Goal: Task Accomplishment & Management: Complete application form

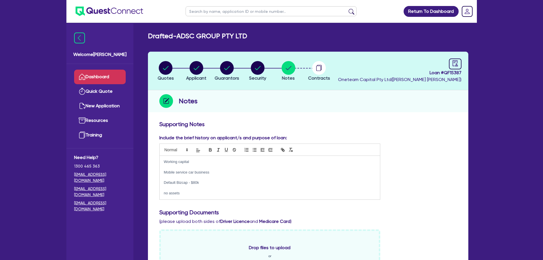
click at [96, 74] on link "Dashboard" at bounding box center [100, 77] width 52 height 15
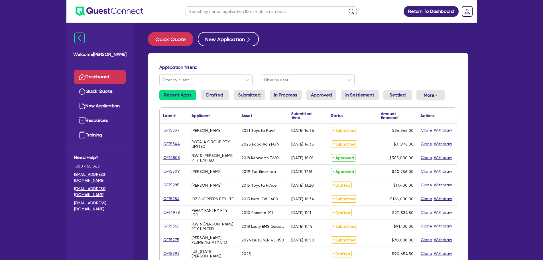
click at [197, 9] on input "text" at bounding box center [271, 11] width 171 height 10
click at [247, 12] on input "text" at bounding box center [271, 11] width 171 height 10
type input "megan"
click at [347, 9] on button "submit" at bounding box center [351, 13] width 9 height 8
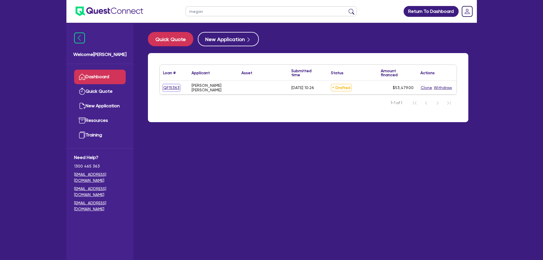
click at [178, 87] on link "QF15363" at bounding box center [171, 87] width 17 height 7
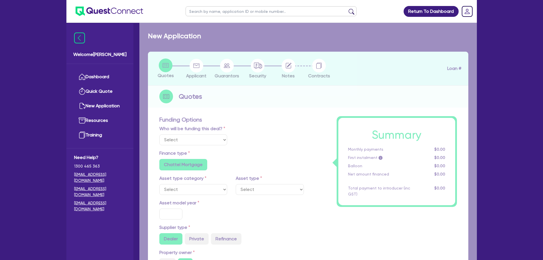
select select "Other"
radio input "false"
radio input "true"
type input "50,000"
radio input "true"
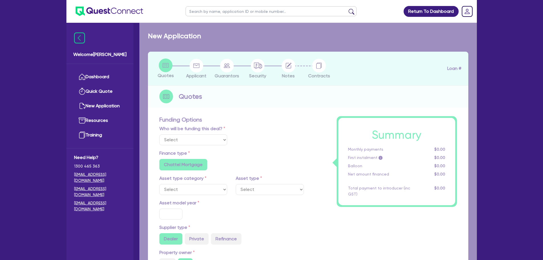
type input "9.49"
radio input "false"
type input "890"
type input "2,272.73"
radio input "true"
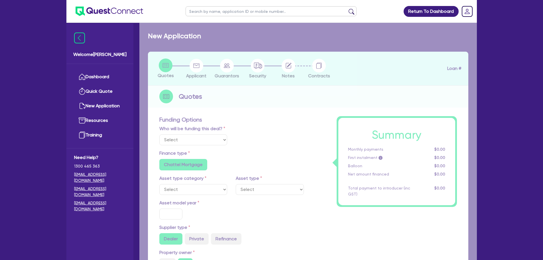
radio input "true"
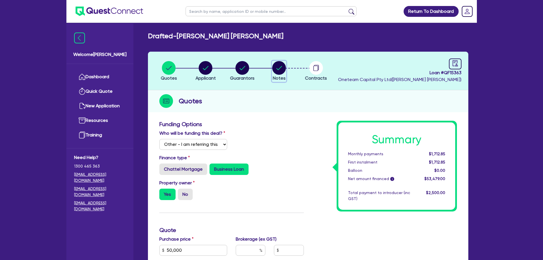
click at [281, 72] on circle "button" at bounding box center [279, 68] width 14 height 14
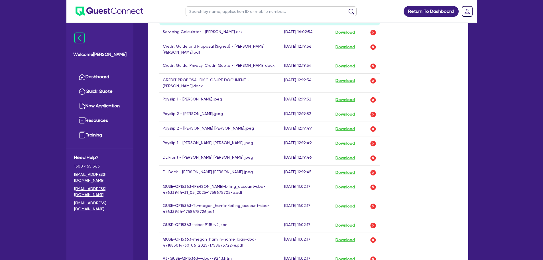
scroll to position [285, 0]
click at [349, 143] on button "Download" at bounding box center [345, 142] width 20 height 7
click at [352, 128] on button "Download" at bounding box center [345, 127] width 20 height 7
click at [349, 99] on button "Download" at bounding box center [345, 98] width 20 height 7
click at [348, 115] on button "Download" at bounding box center [345, 113] width 20 height 7
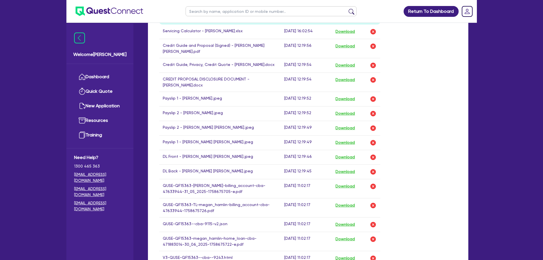
click at [508, 84] on div "Return To Dashboard Edit Profile Logout Welcome Rob Dashboard Quick Quote New A…" at bounding box center [271, 73] width 543 height 717
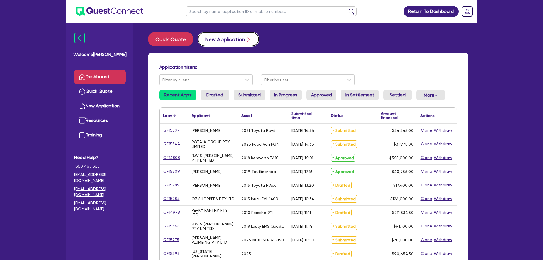
click at [230, 40] on button "New Application" at bounding box center [228, 39] width 61 height 14
select select "Other"
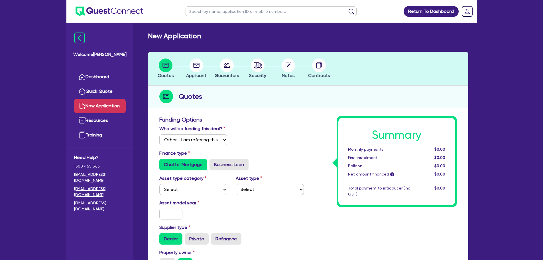
click at [187, 196] on div "Asset type category Select Cars and light trucks Primary assets Secondary asset…" at bounding box center [231, 187] width 153 height 25
click at [192, 192] on select "Select Cars and light trucks Primary assets Secondary assets Tertiary assets" at bounding box center [193, 189] width 68 height 11
click at [224, 164] on label "Business Loan" at bounding box center [228, 164] width 39 height 11
click at [213, 162] on input "Business Loan" at bounding box center [211, 161] width 4 height 4
radio input "true"
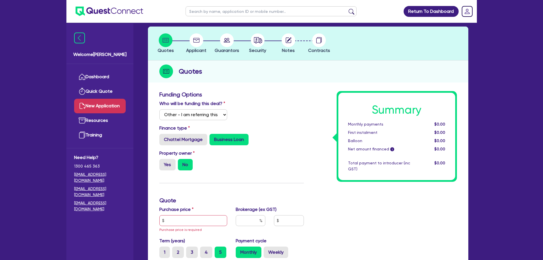
scroll to position [57, 0]
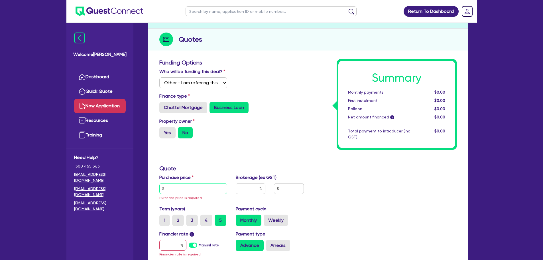
click at [192, 192] on input "text" at bounding box center [193, 188] width 68 height 11
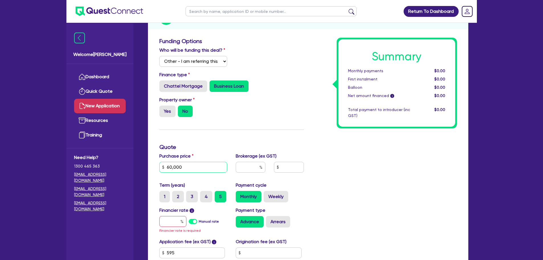
scroll to position [114, 0]
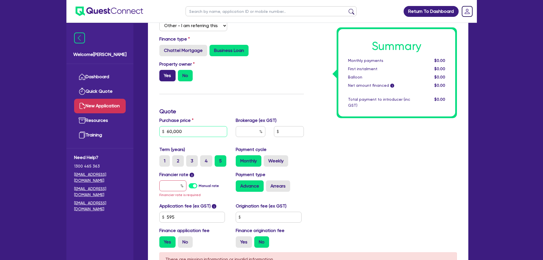
type input "60,000"
click at [168, 75] on label "Yes" at bounding box center [167, 75] width 16 height 11
click at [163, 74] on input "Yes" at bounding box center [161, 72] width 4 height 4
radio input "true"
click at [168, 189] on input "text" at bounding box center [172, 185] width 27 height 11
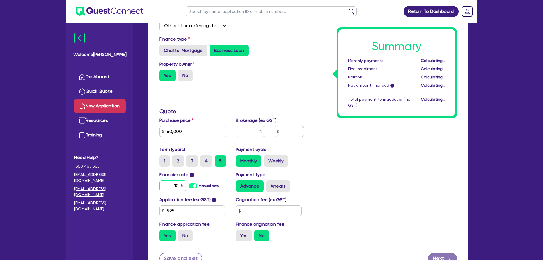
type input "1"
type input "20"
click at [371, 178] on div "Summary Monthly payments $1,035.95 First instalment $1,035.95 Balloon $0.00 Net…" at bounding box center [384, 124] width 153 height 244
click at [245, 125] on div "Brokerage (ex GST)" at bounding box center [269, 129] width 77 height 25
click at [247, 129] on input "text" at bounding box center [251, 131] width 30 height 11
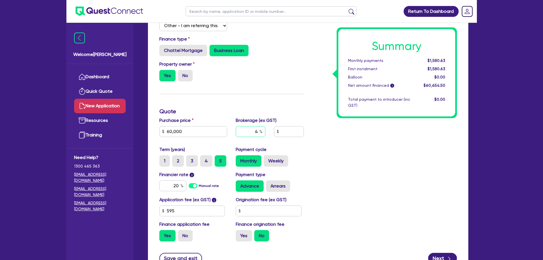
type input "4"
click at [357, 145] on div "Summary Monthly payments $1,580.63 First instalment $1,580.63 Balloon $0.00 Net…" at bounding box center [384, 124] width 153 height 244
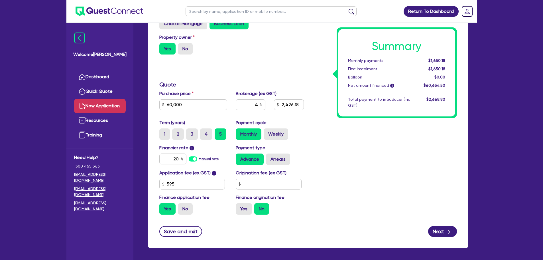
scroll to position [164, 0]
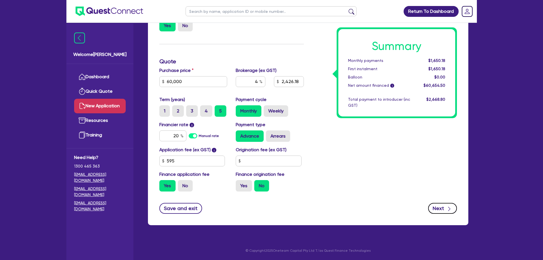
click at [441, 203] on button "Next" at bounding box center [442, 208] width 29 height 11
type input "2,426.18"
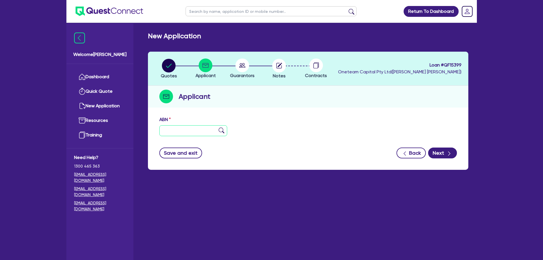
click at [196, 136] on input "text" at bounding box center [193, 130] width 68 height 11
paste input "24 687 390 665"
type input "24 687 390 665"
click at [220, 131] on img at bounding box center [222, 130] width 6 height 6
type input "ACTUS DIVITIARUM PTY LTD"
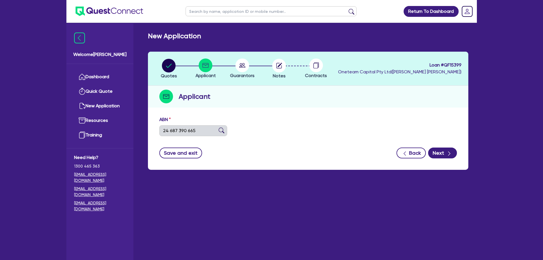
select select "COMPANY"
type input "23/05/2025"
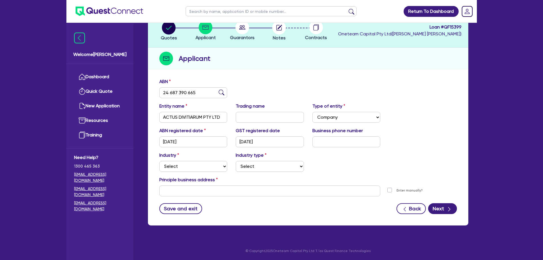
scroll to position [38, 0]
click at [329, 141] on input "text" at bounding box center [346, 141] width 68 height 11
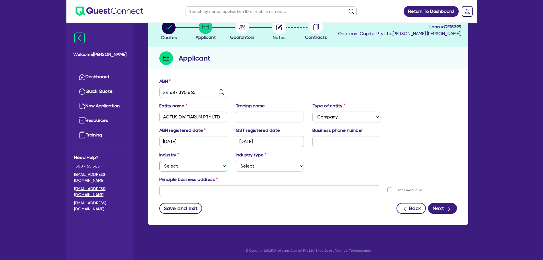
click at [205, 169] on select "Select Accomodation & Food Services Administrative & Support Services Agricultu…" at bounding box center [193, 165] width 68 height 11
click at [312, 157] on div "Industry Select Accomodation & Food Services Administrative & Support Services …" at bounding box center [308, 163] width 306 height 25
click at [219, 164] on select "Select Accomodation & Food Services Administrative & Support Services Agricultu…" at bounding box center [193, 165] width 68 height 11
click at [290, 76] on div "ABN 24 687 390 665 Entity name ACTUS DIVITIARUM PTY LTD Trading name Type of en…" at bounding box center [308, 150] width 320 height 150
click at [223, 117] on input "ACTUS DIVITIARUM PTY LTD" at bounding box center [193, 116] width 68 height 11
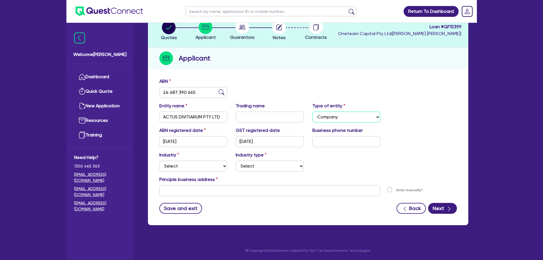
click at [352, 117] on select "Select Sole Trader Company Partnership Trust" at bounding box center [346, 116] width 68 height 11
click at [362, 82] on div "ABN 24 687 390 665" at bounding box center [308, 90] width 306 height 25
click at [221, 166] on select "Select Accomodation & Food Services Administrative & Support Services Agricultu…" at bounding box center [193, 165] width 68 height 11
click at [296, 81] on div "ABN 24 687 390 665" at bounding box center [308, 90] width 306 height 25
click at [219, 164] on select "Select Accomodation & Food Services Administrative & Support Services Agricultu…" at bounding box center [193, 165] width 68 height 11
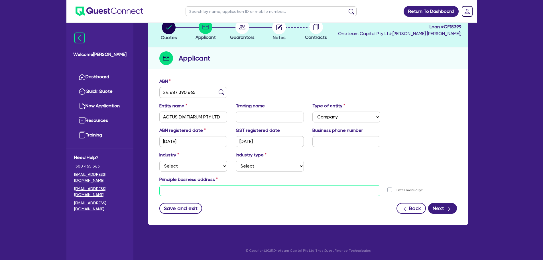
click at [349, 195] on input "text" at bounding box center [269, 190] width 221 height 11
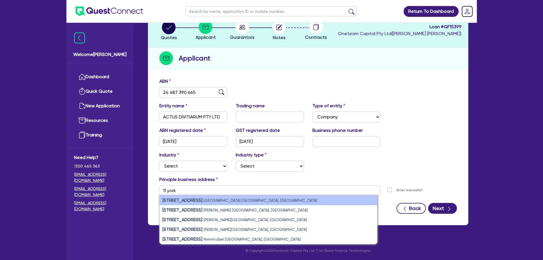
click at [345, 202] on li "11 York Street Sydney NSW, Australia" at bounding box center [268, 200] width 217 height 10
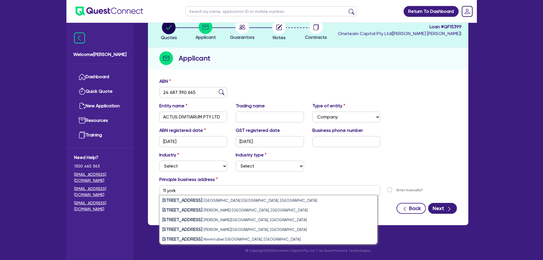
type input "11 York St Sydney NSW 2000"
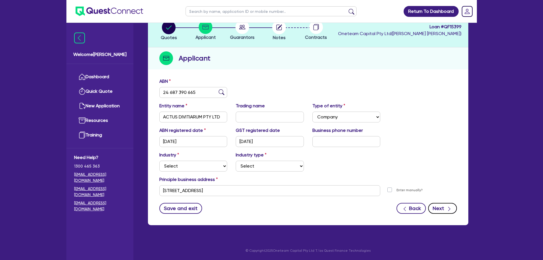
click at [441, 205] on button "Next" at bounding box center [442, 208] width 29 height 11
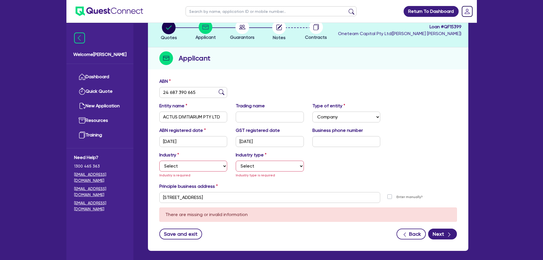
click at [183, 158] on div "Industry Select Accomodation & Food Services Administrative & Support Services …" at bounding box center [193, 164] width 77 height 27
click at [188, 164] on select "Select Accomodation & Food Services Administrative & Support Services Agricultu…" at bounding box center [193, 165] width 68 height 11
click at [333, 63] on div "Applicant" at bounding box center [308, 58] width 320 height 22
click at [214, 165] on select "Select Accomodation & Food Services Administrative & Support Services Agricultu…" at bounding box center [193, 165] width 68 height 11
select select "ACCOMODATION_FOOD"
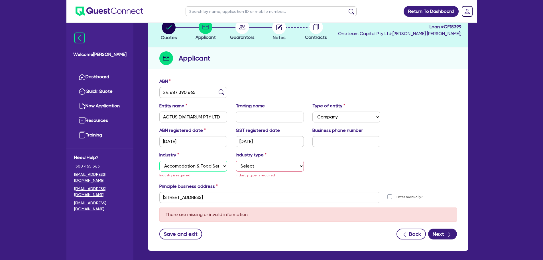
click at [159, 160] on select "Select Accomodation & Food Services Administrative & Support Services Agricultu…" at bounding box center [193, 165] width 68 height 11
click at [277, 170] on select "Select Hotels Motels Serviced Apartments Other Short-term Accomodation Cafes Re…" at bounding box center [270, 165] width 68 height 11
click at [236, 160] on select "Select Hotels Motels Serviced Apartments Other Short-term Accomodation Cafes Re…" at bounding box center [270, 165] width 68 height 11
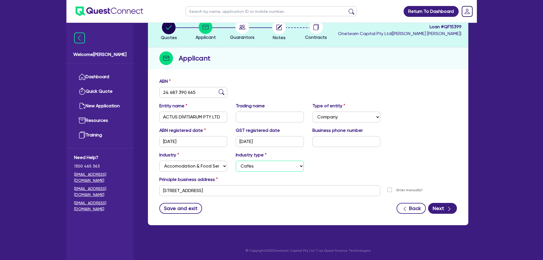
click at [287, 163] on select "Select Hotels Motels Serviced Apartments Other Short-term Accomodation Cafes Re…" at bounding box center [270, 165] width 68 height 11
select select "RESTAURANTS"
click at [236, 160] on select "Select Hotels Motels Serviced Apartments Other Short-term Accomodation Cafes Re…" at bounding box center [270, 165] width 68 height 11
click at [447, 209] on icon "button" at bounding box center [449, 209] width 6 height 6
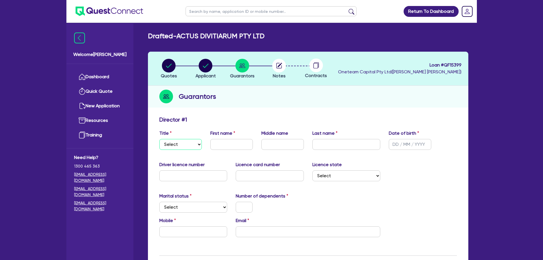
click at [177, 148] on select "Select Mr Mrs Ms Miss Dr" at bounding box center [180, 144] width 42 height 11
select select "MR"
click at [159, 139] on select "Select Mr Mrs Ms Miss Dr" at bounding box center [180, 144] width 42 height 11
click at [219, 146] on input "text" at bounding box center [231, 144] width 42 height 11
type input "Stuart"
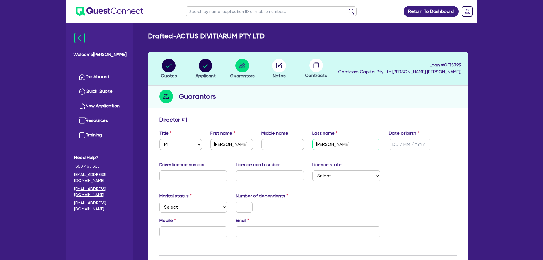
type input "Graham"
click at [394, 143] on input "text" at bounding box center [410, 144] width 42 height 11
type input "[DATE]"
click at [176, 170] on input "text" at bounding box center [193, 175] width 68 height 11
click at [215, 203] on select "Select Single Married De Facto / Partner" at bounding box center [193, 206] width 68 height 11
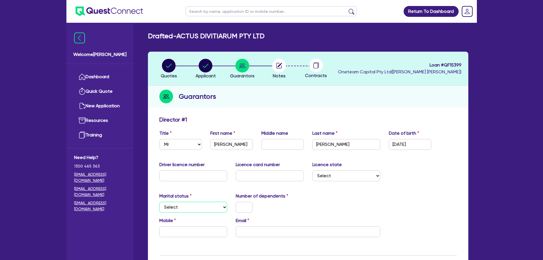
select select "SINGLE"
click at [159, 201] on select "Select Single Married De Facto / Partner" at bounding box center [193, 206] width 68 height 11
click at [243, 206] on input "text" at bounding box center [244, 206] width 17 height 11
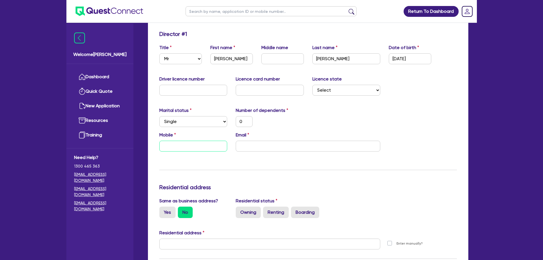
click at [179, 147] on input "text" at bounding box center [193, 146] width 68 height 11
click at [206, 148] on input "text" at bounding box center [193, 146] width 68 height 11
click at [202, 148] on input "text" at bounding box center [193, 146] width 68 height 11
type input "0"
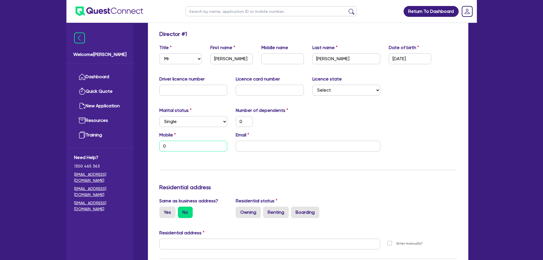
paste input "467 622 997"
type input "0"
type input "0467 622 997"
click at [258, 143] on input "email" at bounding box center [308, 146] width 144 height 11
click at [260, 145] on input "email" at bounding box center [308, 146] width 144 height 11
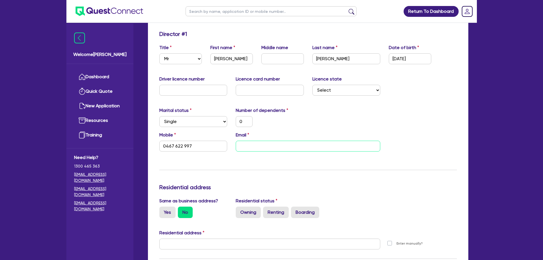
paste input "stuart.graham519@gmail.com"
type input "0"
type input "0467 622 997"
type input "stuart.graham519@gmail.com"
click at [325, 117] on div "Marital status Select Single Married De Facto / Partner Number of dependents 0" at bounding box center [308, 119] width 306 height 25
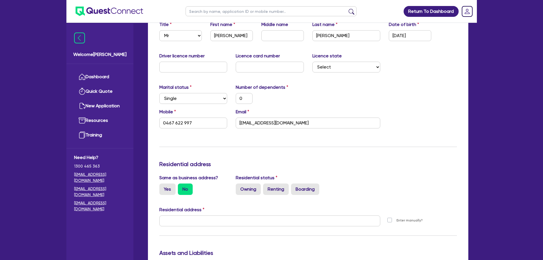
scroll to position [143, 0]
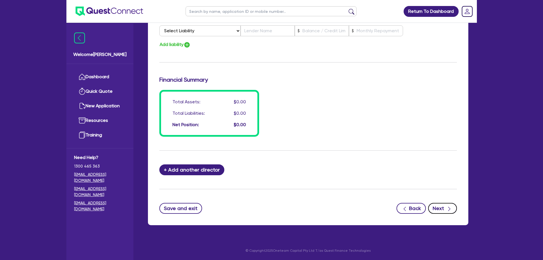
click at [435, 205] on button "Next" at bounding box center [442, 208] width 29 height 11
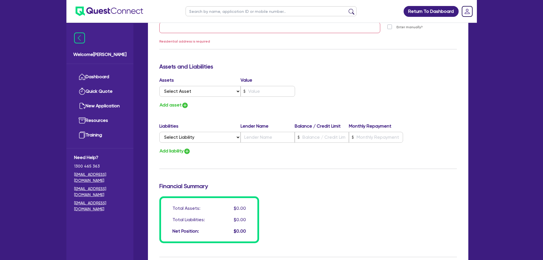
scroll to position [187, 0]
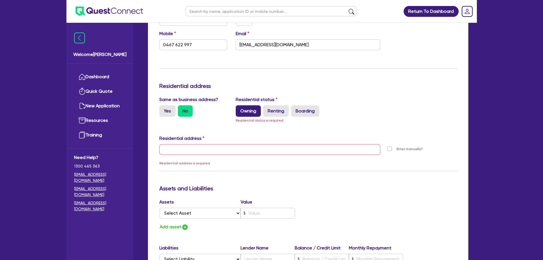
click at [246, 107] on label "Owning" at bounding box center [248, 110] width 25 height 11
click at [239, 107] on input "Owning" at bounding box center [238, 107] width 4 height 4
radio input "true"
type input "0"
type input "0467 622 997"
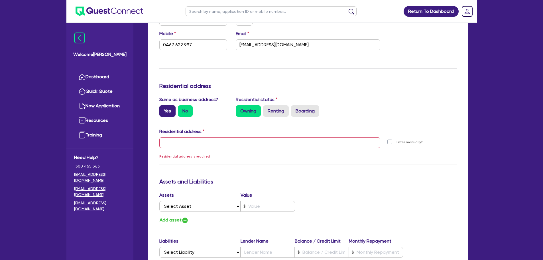
click at [165, 109] on label "Yes" at bounding box center [167, 110] width 16 height 11
click at [163, 109] on input "Yes" at bounding box center [161, 107] width 4 height 4
radio input "true"
type input "0"
type input "0467 622 997"
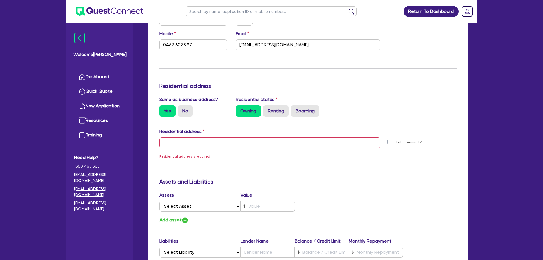
type input "11 York St Sydney NSW 2000"
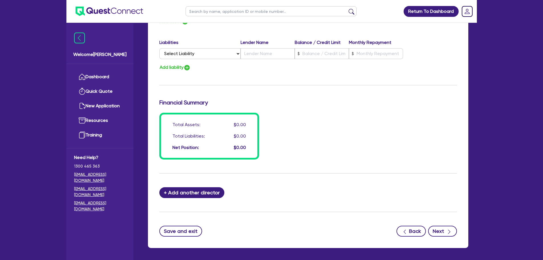
scroll to position [401, 0]
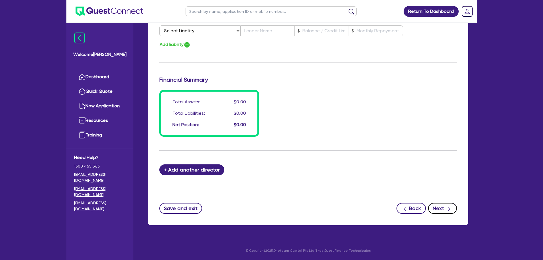
click at [441, 208] on button "Next" at bounding box center [442, 208] width 29 height 11
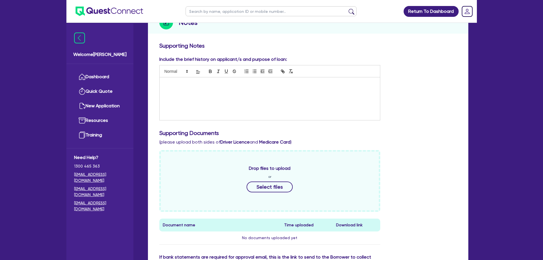
scroll to position [29, 0]
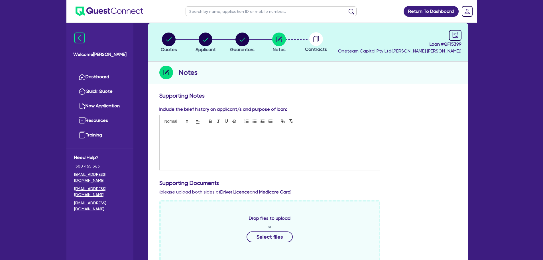
click at [241, 149] on div at bounding box center [270, 148] width 221 height 43
click at [203, 133] on p "Owns a farm under teh marrabee trust" at bounding box center [270, 133] width 212 height 5
click at [220, 135] on p "Owns a farm under the ST and marrabee trust" at bounding box center [270, 133] width 212 height 5
click at [223, 133] on p "Owns a farm under the ST and marrabee trust" at bounding box center [270, 133] width 212 height 5
click at [248, 134] on p "Owns a farm under the ST and marrabee trust" at bounding box center [270, 133] width 212 height 5
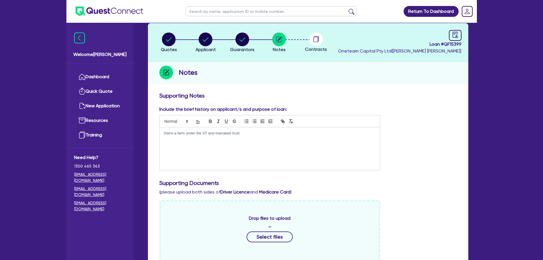
click at [218, 132] on p "Owns a farm under the ST and marrabee trust." at bounding box center [270, 133] width 212 height 5
click at [278, 135] on p "Owns a farm under the ST and Marrabee trust." at bounding box center [270, 133] width 212 height 5
click at [224, 134] on p "Owns a farm under the ST and Marrabee trust." at bounding box center [270, 133] width 212 height 5
click at [252, 129] on div "Owns a farm under the ST and Marrabee trust." at bounding box center [270, 148] width 221 height 43
click at [241, 142] on p at bounding box center [270, 143] width 212 height 5
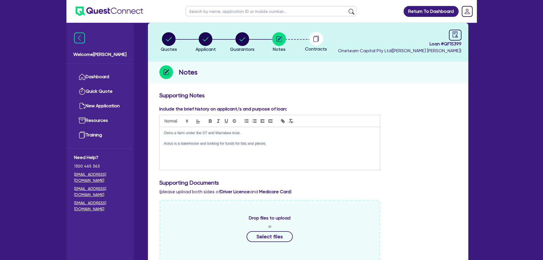
scroll to position [143, 0]
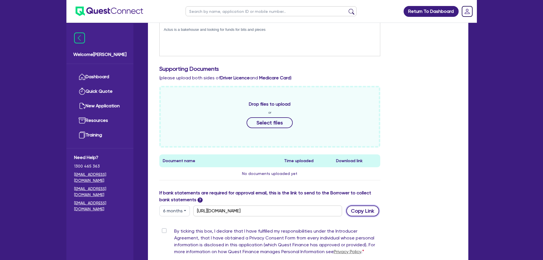
click at [370, 211] on button "Copy Link" at bounding box center [362, 210] width 33 height 11
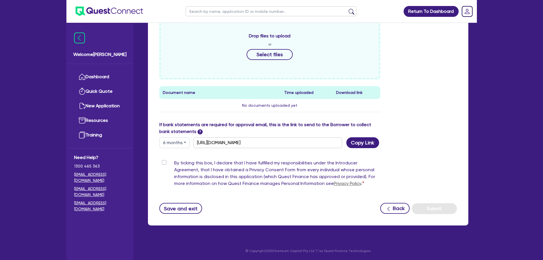
scroll to position [211, 0]
click at [174, 162] on label "By ticking this box, I declare that I have fulfilled my responsibilities under …" at bounding box center [277, 174] width 206 height 30
click at [164, 162] on input "By ticking this box, I declare that I have fulfilled my responsibilities under …" at bounding box center [161, 161] width 5 height 5
checkbox input "true"
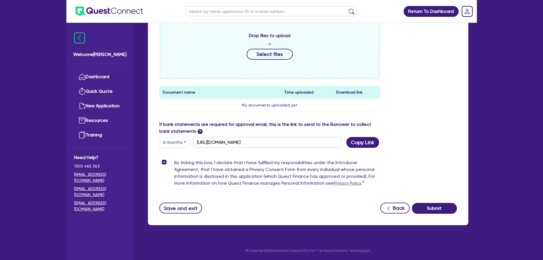
click at [434, 215] on div "Supporting Notes Include the brief history on applicant/s and purpose of loan: …" at bounding box center [308, 66] width 320 height 318
click at [435, 211] on button "Submit" at bounding box center [434, 208] width 45 height 11
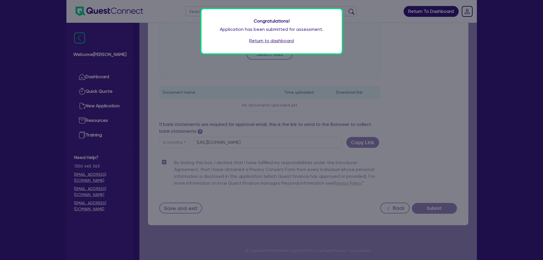
click at [262, 39] on link "Return to dashboard" at bounding box center [271, 40] width 45 height 7
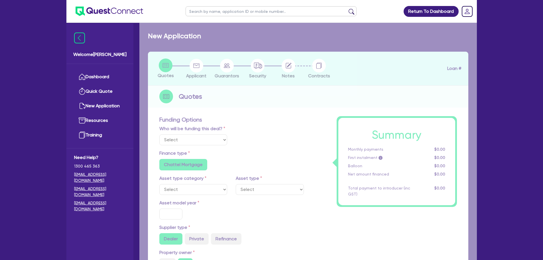
select select "Other"
radio input "false"
radio input "true"
type input "60,000"
type input "4"
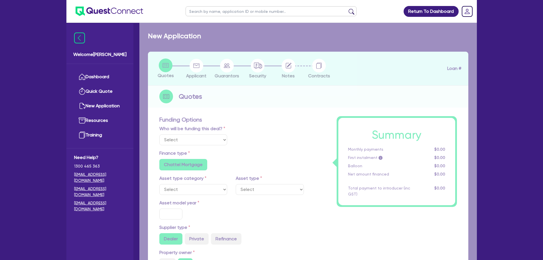
type input "2,426.18"
type input "20"
radio input "true"
radio input "false"
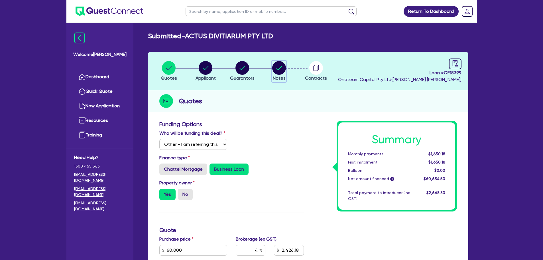
click at [282, 67] on icon "button" at bounding box center [279, 68] width 14 height 14
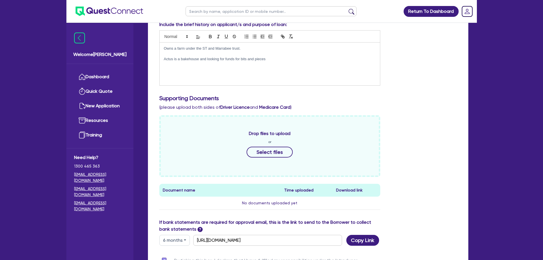
scroll to position [29, 0]
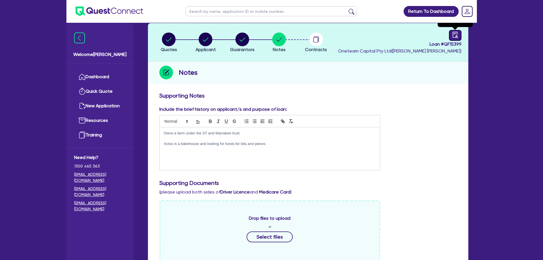
click at [455, 34] on icon "audit" at bounding box center [455, 35] width 6 height 6
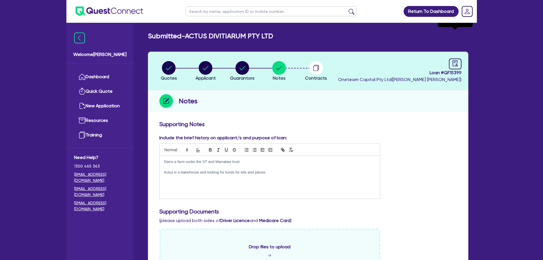
select select "SUBMITTED_NEW"
select select "Other"
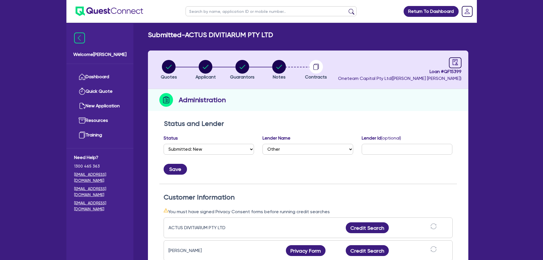
scroll to position [29, 0]
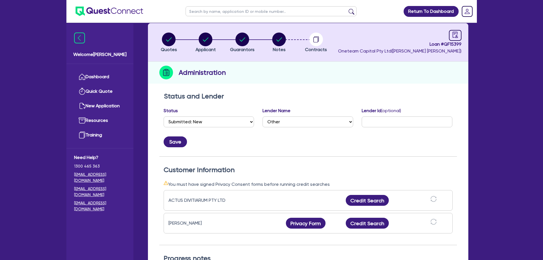
click at [311, 215] on div "[PERSON_NAME] Privacy Form Privacy form logs Close Send new privacy form? You h…" at bounding box center [308, 223] width 289 height 21
click at [310, 220] on button "Privacy Form" at bounding box center [306, 222] width 40 height 11
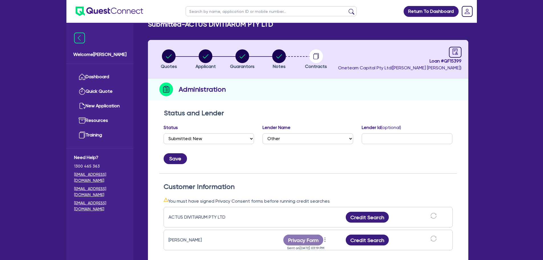
scroll to position [0, 0]
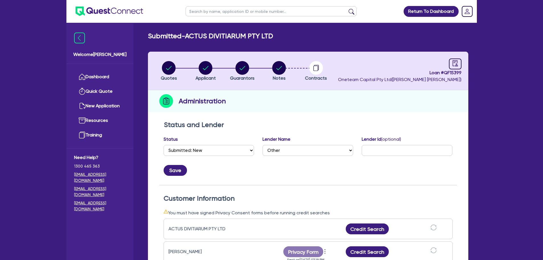
click at [237, 13] on input "text" at bounding box center [271, 11] width 171 height 10
type input "muscle"
click button "submit" at bounding box center [351, 13] width 9 height 8
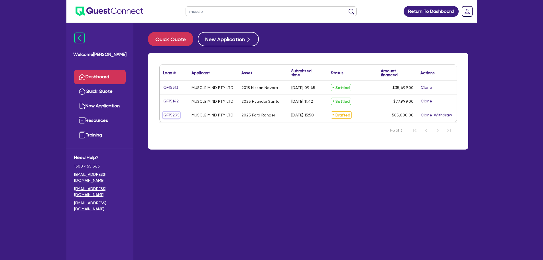
click at [174, 112] on link "QF15295" at bounding box center [171, 115] width 17 height 7
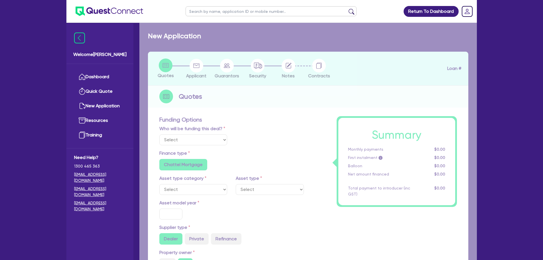
select select "Other"
select select "CARS_AND_LIGHT_TRUCKS"
type input "2025"
radio input "true"
type input "85,000"
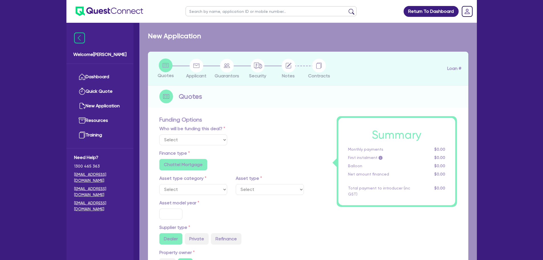
type input "5"
type input "4,250"
type input "7.89"
radio input "false"
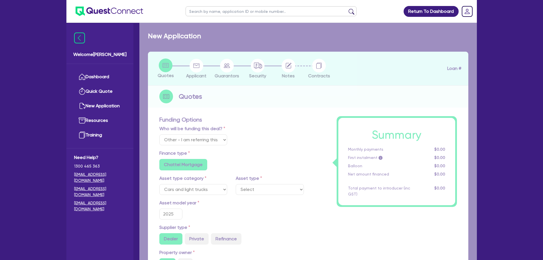
select select "VANS_AND_UTES"
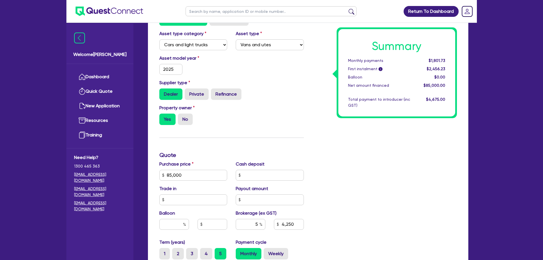
scroll to position [228, 0]
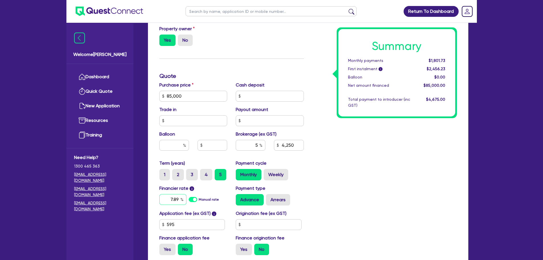
drag, startPoint x: 180, startPoint y: 199, endPoint x: 169, endPoint y: 199, distance: 11.1
click at [169, 199] on input "7.89" at bounding box center [172, 199] width 27 height 11
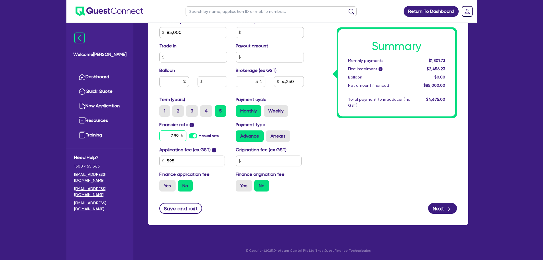
scroll to position [235, 0]
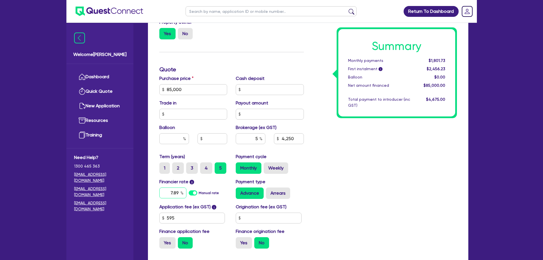
type input "85,000"
type input "4,250"
type input "9"
type input "85,000"
type input "4,250"
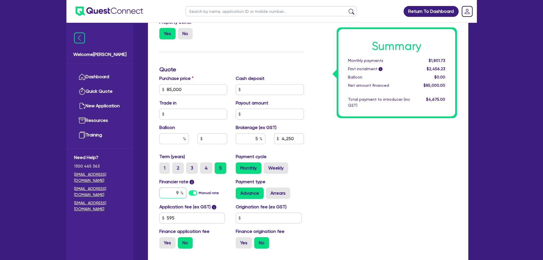
type input "9."
type input "85,000"
type input "4,250"
type input "9.5"
click at [354, 146] on div "Summary Monthly payments $1,801.73 First instalment i $2,456.23 Balloon $0.00 N…" at bounding box center [384, 69] width 153 height 367
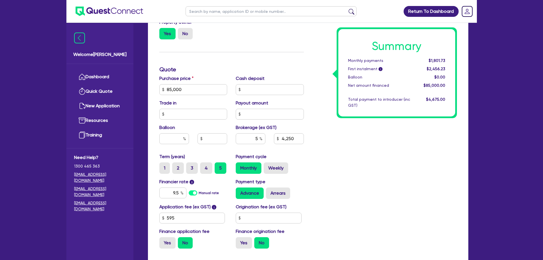
type input "85,000"
type input "4,250"
type input "85,000"
type input "4,250"
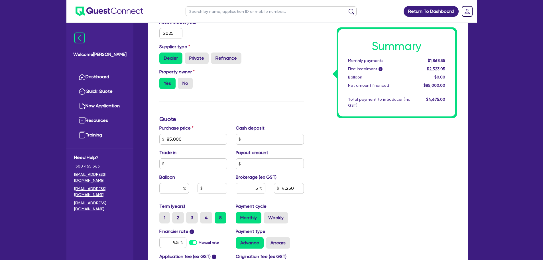
scroll to position [206, 0]
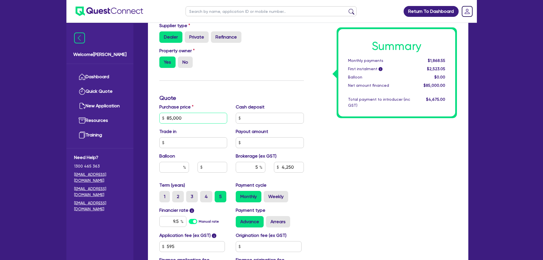
drag, startPoint x: 113, startPoint y: 111, endPoint x: 162, endPoint y: 121, distance: 49.8
click at [162, 121] on div "85,000" at bounding box center [193, 118] width 68 height 11
click at [201, 105] on div "Purchase price 85,000" at bounding box center [193, 113] width 77 height 20
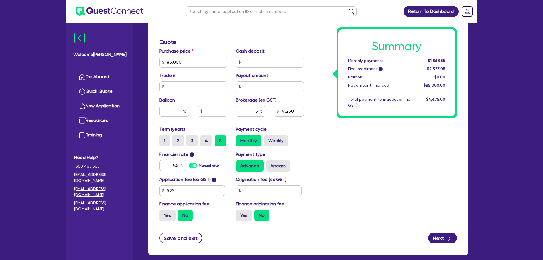
scroll to position [263, 0]
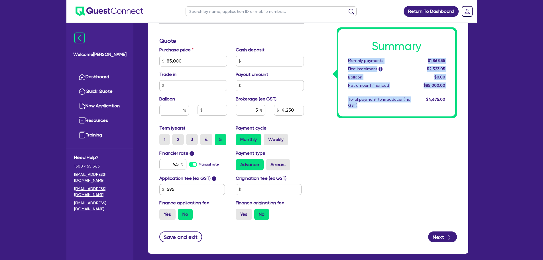
drag, startPoint x: 367, startPoint y: 106, endPoint x: 343, endPoint y: 60, distance: 52.7
click at [343, 60] on div "Summary Monthly payments $1,868.55 First instalment i $2,523.05 Balloon $0.00 N…" at bounding box center [396, 72] width 117 height 87
click at [374, 131] on div "Summary Monthly payments $1,868.55 First instalment i $2,523.05 Balloon $0.00 N…" at bounding box center [384, 40] width 153 height 367
drag, startPoint x: 447, startPoint y: 100, endPoint x: 343, endPoint y: 58, distance: 112.0
click at [343, 58] on div "Summary Monthly payments $1,868.55 First instalment i $2,523.05 Balloon $0.00 N…" at bounding box center [396, 72] width 117 height 87
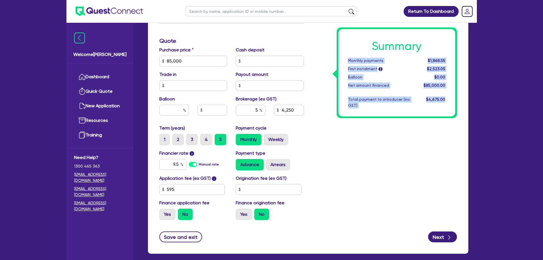
click at [388, 112] on div "Summary Monthly payments $1,868.55 First instalment i $2,523.05 Balloon $0.00 N…" at bounding box center [396, 72] width 117 height 87
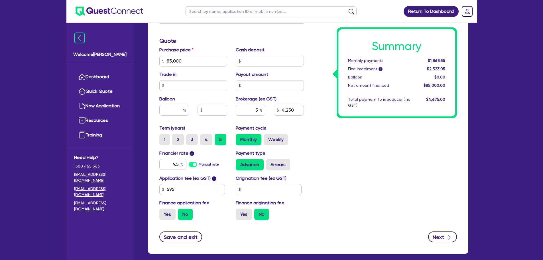
click at [438, 231] on form "Funding Options Who will be funding this deal? Select I will fund 100% I will c…" at bounding box center [308, 49] width 298 height 384
click at [437, 232] on button "Next" at bounding box center [442, 236] width 29 height 11
type input "85,000"
type input "4,250"
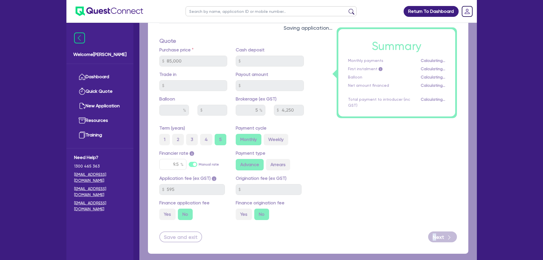
select select "COMPANY"
select select "PROFESSIONAL"
select select "MANAGEMENT"
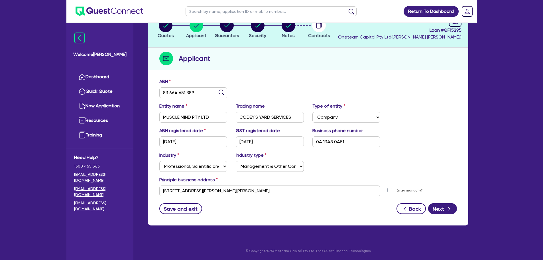
scroll to position [43, 0]
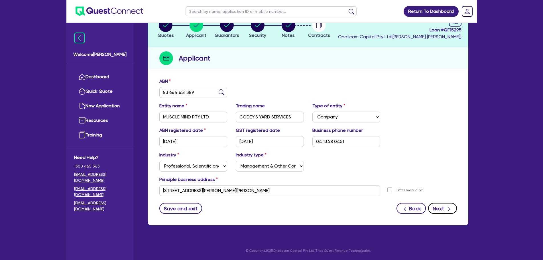
click at [441, 208] on button "Next" at bounding box center [442, 208] width 29 height 11
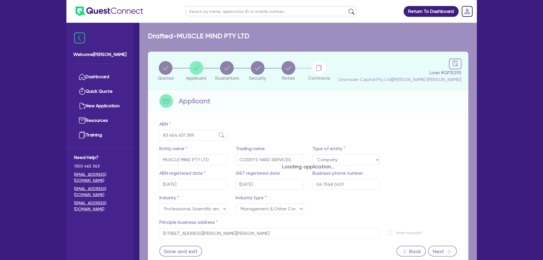
select select "MR"
select select "QLD"
select select "MARRIED"
select select "PROPERTY"
select select "HOUSEHOLD_PERSONAL"
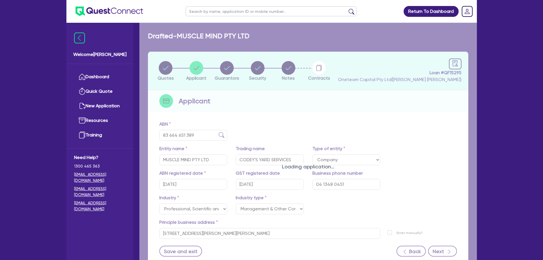
select select "CASH"
select select "VEHICLE"
select select "VEHICLE_LOAN"
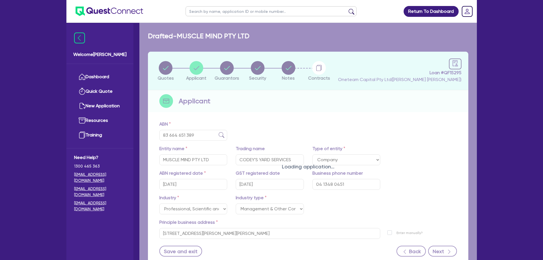
select select "VEHICLE_LOAN"
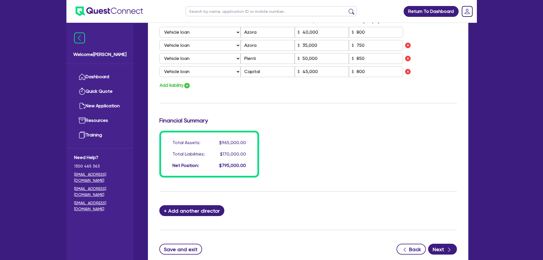
scroll to position [510, 0]
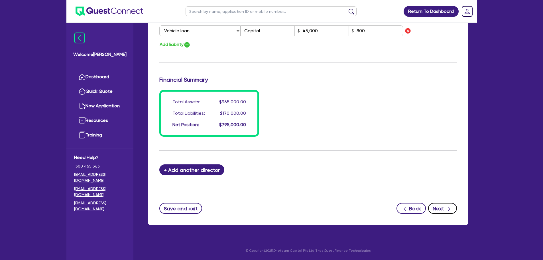
click at [449, 206] on div "button" at bounding box center [449, 208] width 6 height 7
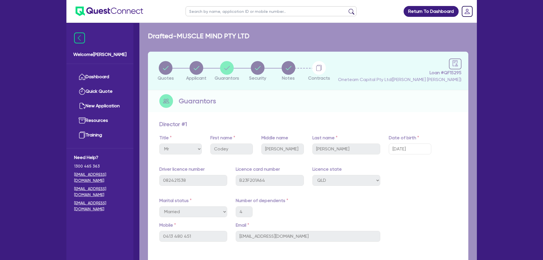
select select "CARS_AND_LIGHT_TRUCKS"
select select "VANS_AND_UTES"
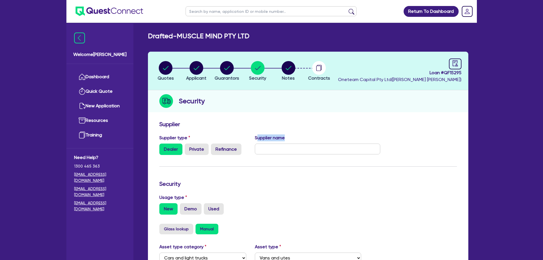
drag, startPoint x: 285, startPoint y: 138, endPoint x: 257, endPoint y: 140, distance: 28.3
click at [257, 140] on div "Supplier name" at bounding box center [318, 144] width 134 height 21
click at [293, 105] on div "Security" at bounding box center [308, 101] width 320 height 22
drag, startPoint x: 287, startPoint y: 139, endPoint x: 252, endPoint y: 137, distance: 34.8
click at [252, 137] on div "Supplier name" at bounding box center [318, 144] width 134 height 21
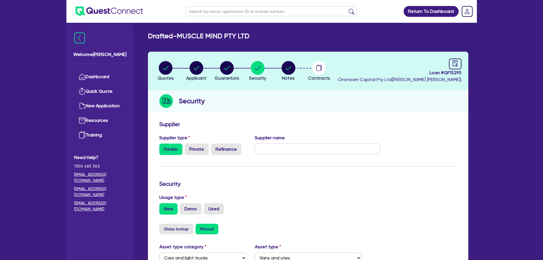
click at [273, 108] on div "Security" at bounding box center [308, 101] width 320 height 22
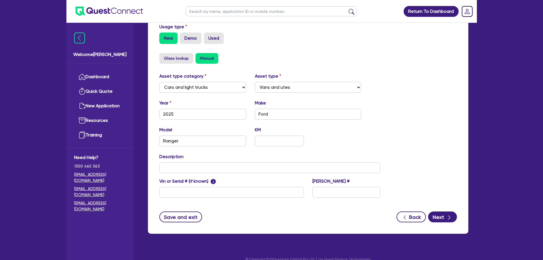
scroll to position [171, 0]
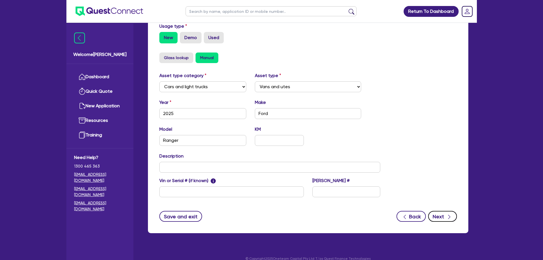
drag, startPoint x: 447, startPoint y: 213, endPoint x: 448, endPoint y: 216, distance: 3.1
click at [448, 216] on div "button" at bounding box center [449, 216] width 6 height 7
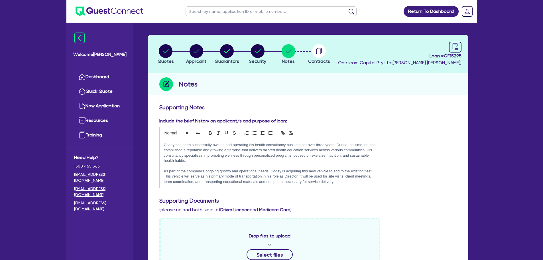
scroll to position [29, 0]
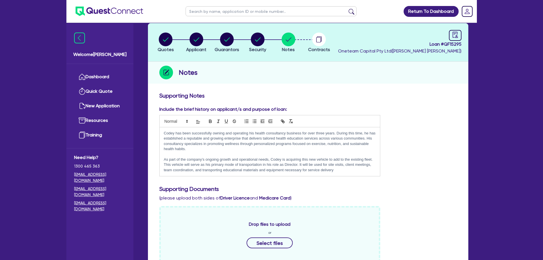
click at [213, 149] on p "Codey has been successfully owning and operating his health consultancy busines…" at bounding box center [270, 141] width 212 height 21
drag, startPoint x: 256, startPoint y: 133, endPoint x: 286, endPoint y: 133, distance: 29.9
click at [286, 133] on p "Codey has been successfully owning and operating his health consultancy busines…" at bounding box center [270, 141] width 212 height 21
click at [320, 144] on p "Codey has been successfully owning and operating his car rental business for ov…" at bounding box center [270, 141] width 212 height 21
drag, startPoint x: 224, startPoint y: 146, endPoint x: 310, endPoint y: 143, distance: 85.8
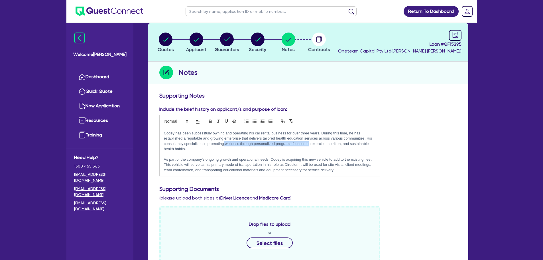
click at [310, 143] on p "Codey has been successfully owning and operating his car rental business for ov…" at bounding box center [270, 141] width 212 height 21
click at [231, 153] on p at bounding box center [270, 153] width 212 height 5
drag, startPoint x: 226, startPoint y: 150, endPoint x: 276, endPoint y: 140, distance: 51.4
click at [276, 140] on p "Codey has been successfully owning and operating his car rental business for ov…" at bounding box center [270, 141] width 212 height 21
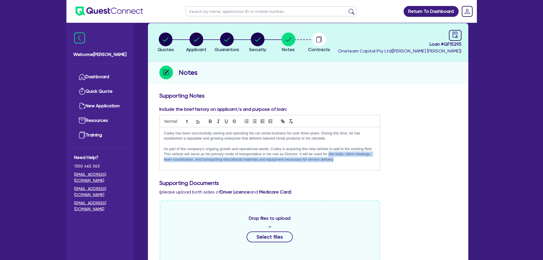
drag, startPoint x: 340, startPoint y: 160, endPoint x: 328, endPoint y: 155, distance: 12.6
click at [328, 155] on p "As part of the company’s ongoing growth and operational needs, Codey is acquiri…" at bounding box center [270, 154] width 212 height 16
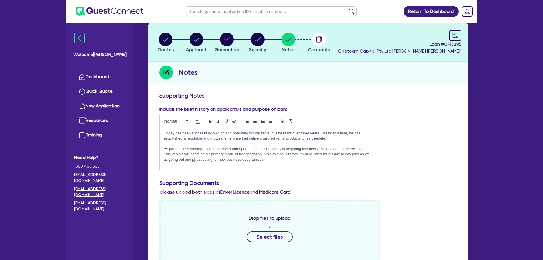
click at [196, 158] on p "As part of the company’s ongoing growth and operational needs, Codey is acquiri…" at bounding box center [270, 154] width 212 height 16
drag, startPoint x: 270, startPoint y: 162, endPoint x: 162, endPoint y: 130, distance: 113.0
click at [162, 130] on div "Codey has been successfully owning and operating his car rental business for ov…" at bounding box center [270, 148] width 221 height 43
copy div "Codey has been successfully owning and operating his car rental business for ov…"
click at [279, 164] on div "Codey has been successfully owning and operating his car rental business for ov…" at bounding box center [270, 148] width 221 height 43
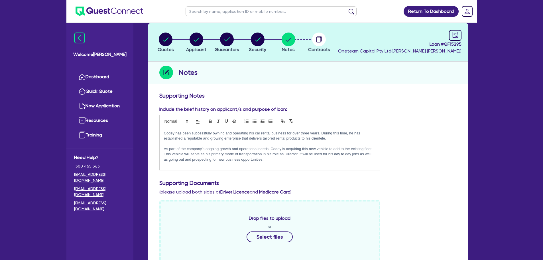
drag, startPoint x: 272, startPoint y: 158, endPoint x: 159, endPoint y: 133, distance: 115.5
click at [159, 133] on pre "Codey has been successfully owning and operating his car rental business for ov…" at bounding box center [269, 148] width 221 height 43
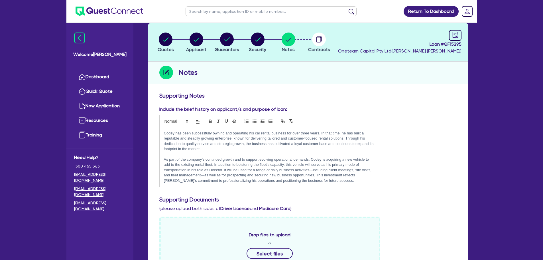
click at [258, 146] on p "Codey has been successfully owning and operating his car rental business for ov…" at bounding box center [270, 141] width 212 height 21
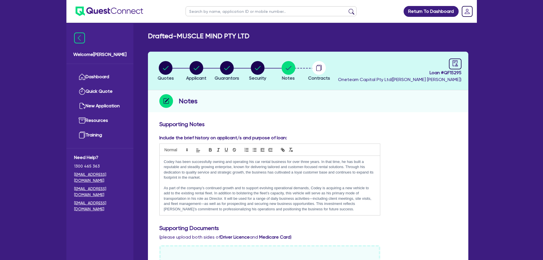
click at [284, 187] on p "As part of the company’s continued growth and to support evolving operational d…" at bounding box center [270, 198] width 212 height 26
click at [258, 72] on circle "button" at bounding box center [258, 68] width 14 height 14
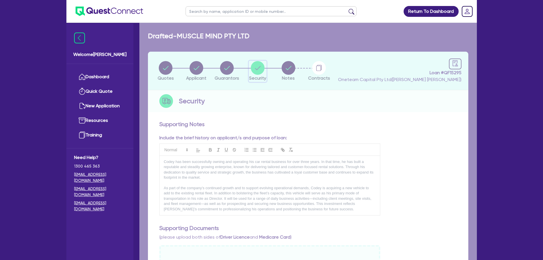
select select "CARS_AND_LIGHT_TRUCKS"
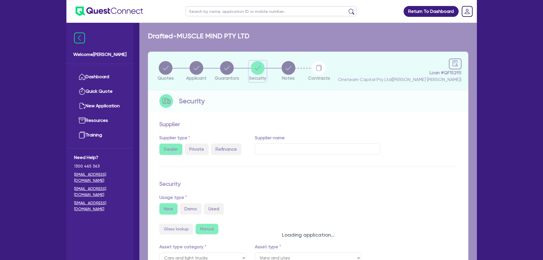
select select "VANS_AND_UTES"
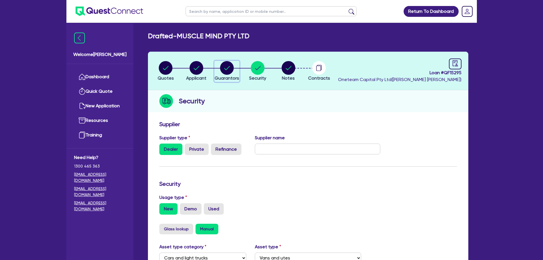
click at [229, 72] on circle "button" at bounding box center [227, 68] width 14 height 14
select select "MR"
select select "QLD"
select select "MARRIED"
select select "PROPERTY"
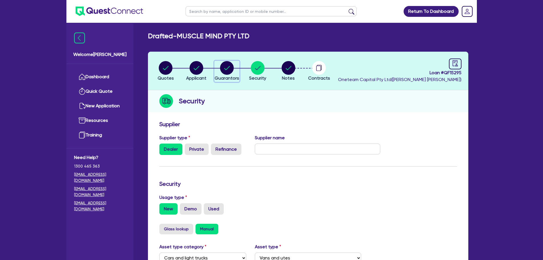
select select "HOUSEHOLD_PERSONAL"
select select "CASH"
select select "VEHICLE"
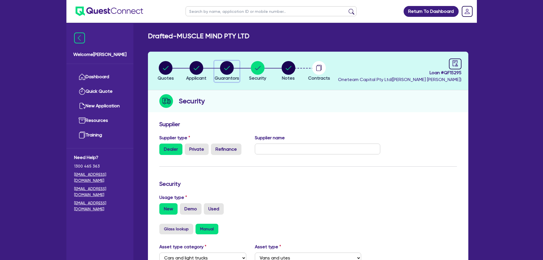
select select "VEHICLE_LOAN"
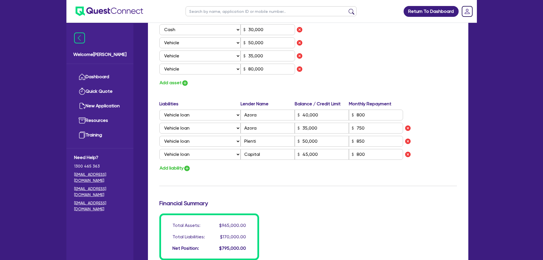
scroll to position [399, 0]
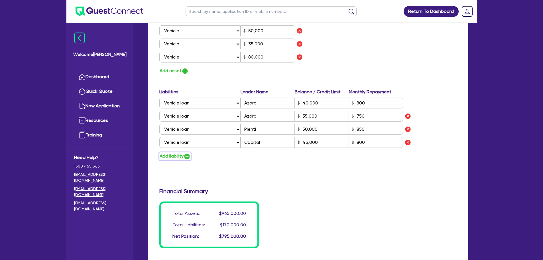
click at [186, 158] on img "button" at bounding box center [187, 156] width 7 height 7
type input "4"
type input "0413 480 451"
type input "750,000"
type input "20,000"
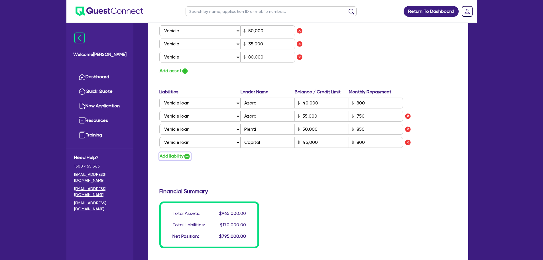
type input "30,000"
type input "50,000"
type input "35,000"
type input "80,000"
type input "40,000"
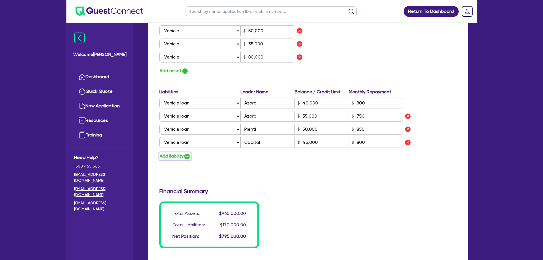
type input "35,000"
type input "50,000"
type input "45,000"
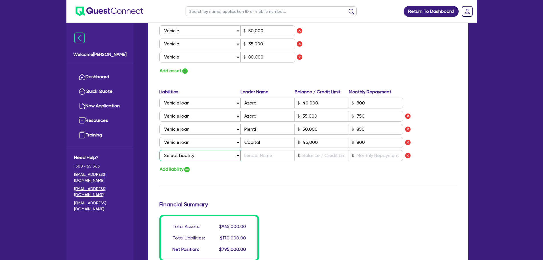
click at [192, 153] on select "Select Liability Credit card Mortgage Investment property loan Vehicle loan Tru…" at bounding box center [199, 155] width 81 height 11
select select "VEHICLE_LOAN"
click at [159, 150] on select "Select Liability Credit card Mortgage Investment property loan Vehicle loan Tru…" at bounding box center [199, 155] width 81 height 11
type input "4"
type input "0413 480 451"
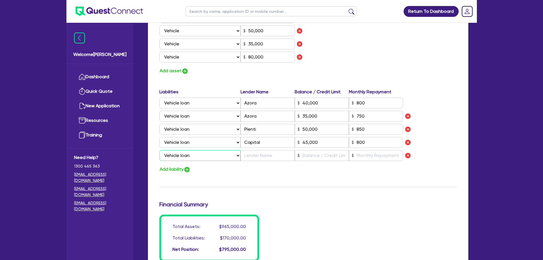
type input "750,000"
type input "20,000"
type input "30,000"
type input "50,000"
type input "35,000"
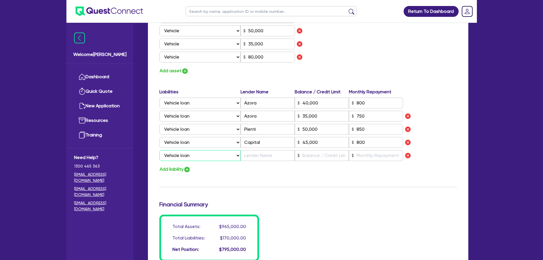
type input "80,000"
type input "40,000"
type input "35,000"
type input "50,000"
type input "45,000"
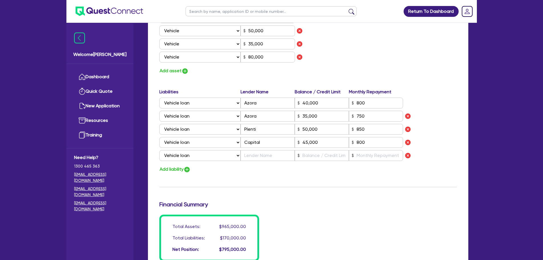
click at [257, 148] on div "Liabilities Lender Name Balance / Credit Limit Monthly Repayment Select Liabili…" at bounding box center [308, 125] width 306 height 75
drag, startPoint x: 256, startPoint y: 151, endPoint x: 252, endPoint y: 152, distance: 3.8
click at [255, 152] on input "text" at bounding box center [268, 155] width 54 height 11
type input "4"
type input "0413 480 451"
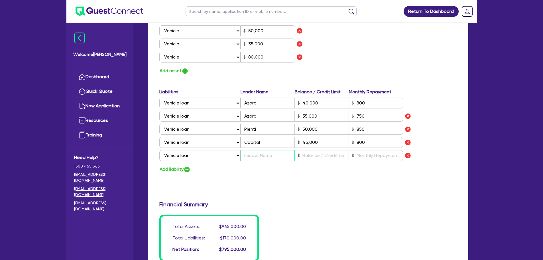
type input "750,000"
type input "20,000"
type input "30,000"
type input "50,000"
type input "35,000"
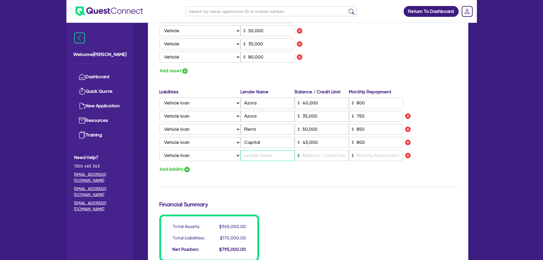
type input "80,000"
type input "40,000"
type input "35,000"
type input "50,000"
type input "45,000"
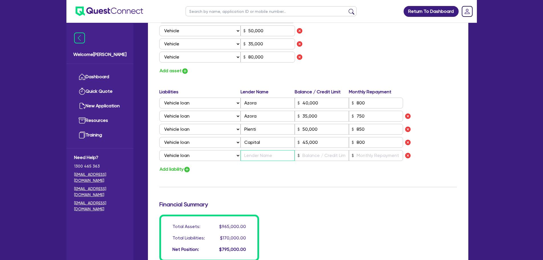
type input "S"
type input "4"
type input "0413 480 451"
type input "750,000"
type input "20,000"
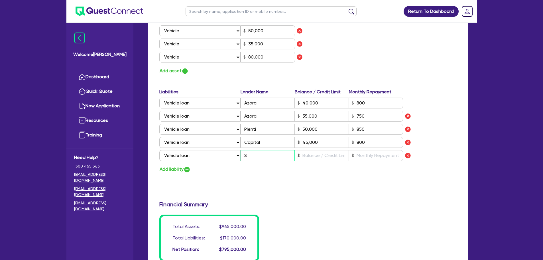
type input "30,000"
type input "50,000"
type input "35,000"
type input "80,000"
type input "40,000"
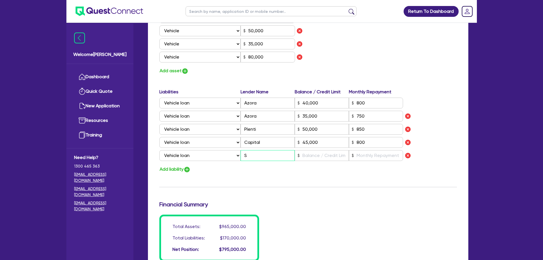
type input "35,000"
type input "50,000"
type input "45,000"
type input "Shi"
type input "4"
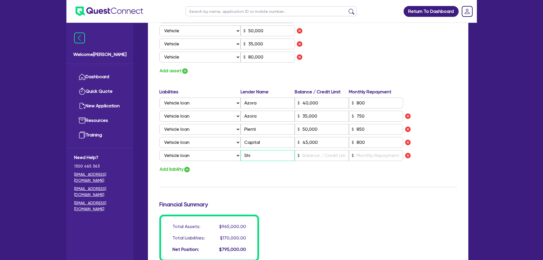
type input "0413 480 451"
type input "750,000"
type input "20,000"
type input "30,000"
type input "50,000"
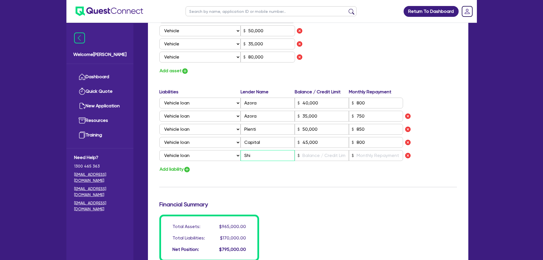
type input "35,000"
type input "80,000"
type input "40,000"
type input "35,000"
type input "50,000"
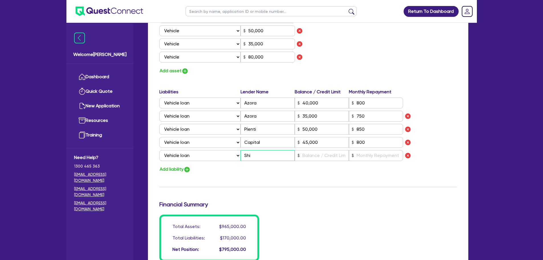
type input "45,000"
type input "Shif"
type input "4"
type input "0413 480 451"
type input "750,000"
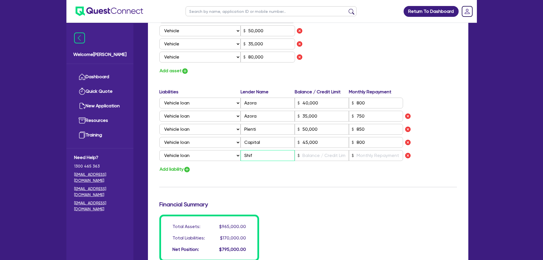
type input "20,000"
type input "30,000"
type input "50,000"
type input "35,000"
type input "80,000"
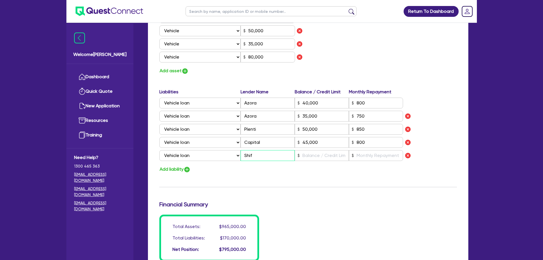
type input "40,000"
type input "35,000"
type input "50,000"
type input "45,000"
type input "4"
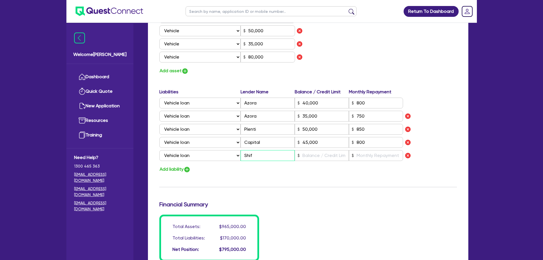
type input "0413 480 451"
type input "750,000"
type input "20,000"
type input "30,000"
type input "50,000"
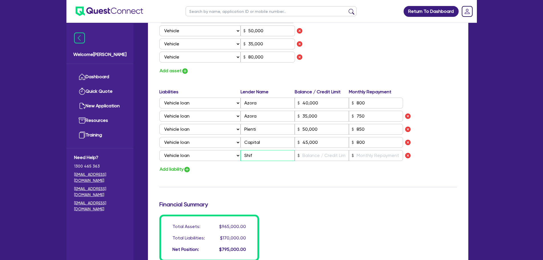
type input "35,000"
type input "80,000"
type input "40,000"
type input "35,000"
type input "50,000"
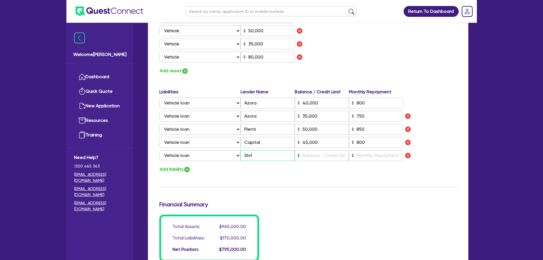
type input "45,000"
type input "Shift"
click at [333, 157] on input "text" at bounding box center [322, 155] width 54 height 11
type input "4"
type input "0413 480 451"
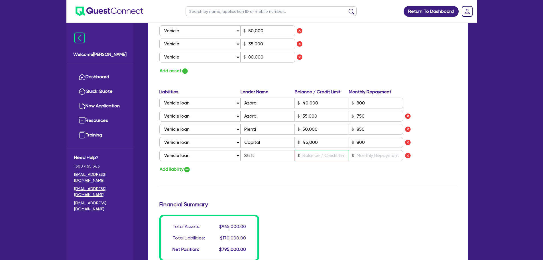
type input "750,000"
type input "20,000"
type input "30,000"
type input "50,000"
type input "35,000"
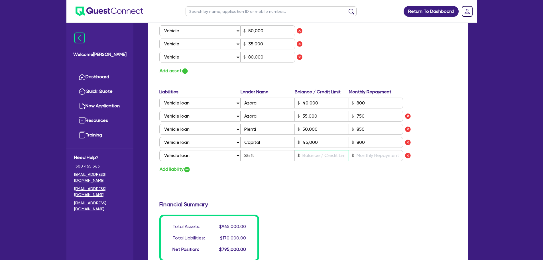
type input "80,000"
type input "40,000"
type input "35,000"
type input "50,000"
type input "45,000"
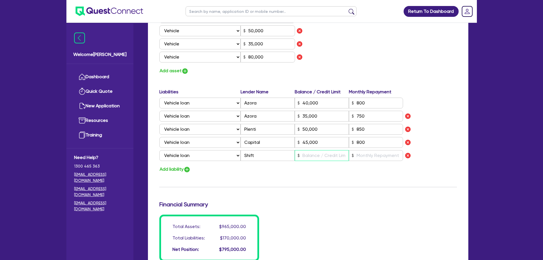
type input "8"
type input "4"
type input "0413 480 451"
type input "750,000"
type input "20,000"
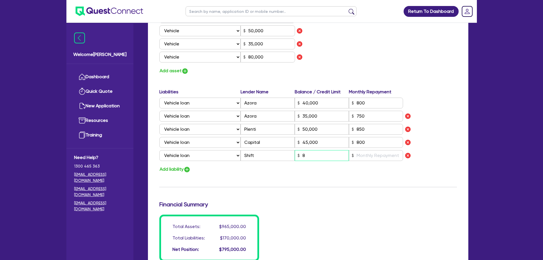
type input "30,000"
type input "50,000"
type input "35,000"
type input "80,000"
type input "40,000"
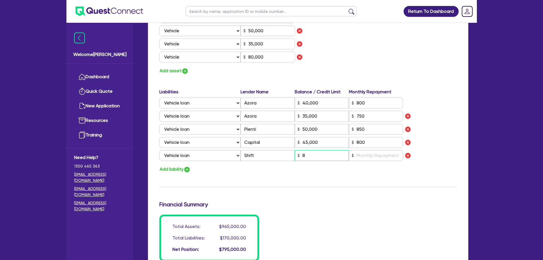
type input "35,000"
type input "50,000"
type input "45,000"
type input "80"
type input "4"
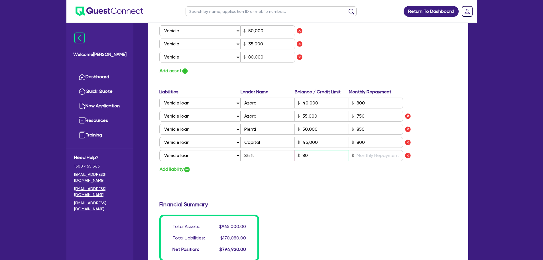
type input "0413 480 451"
type input "750,000"
type input "20,000"
type input "30,000"
type input "50,000"
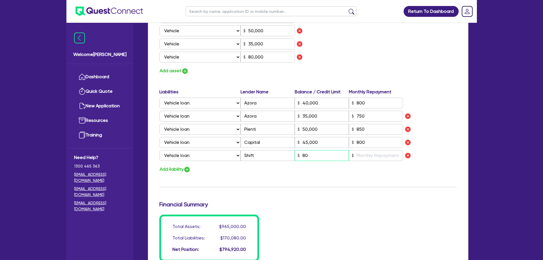
type input "35,000"
type input "80,000"
type input "40,000"
type input "35,000"
type input "50,000"
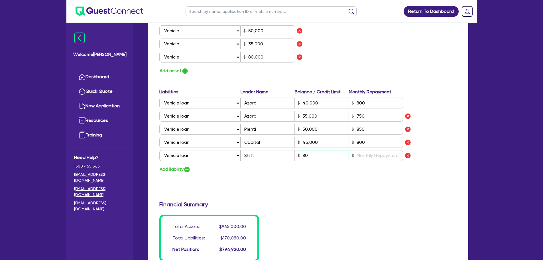
type input "45,000"
type input "800"
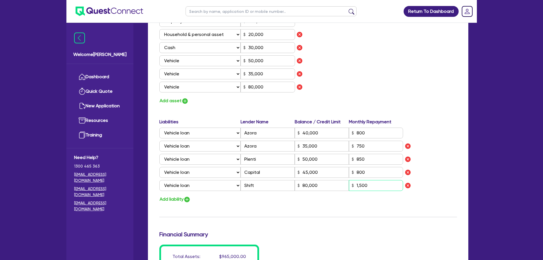
scroll to position [314, 0]
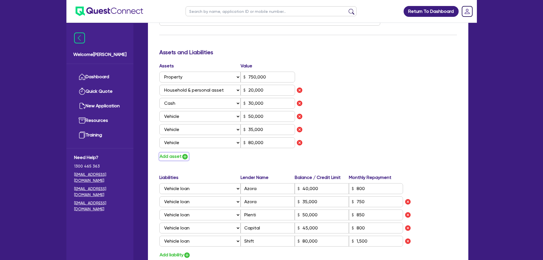
click at [186, 155] on img "button" at bounding box center [185, 156] width 7 height 7
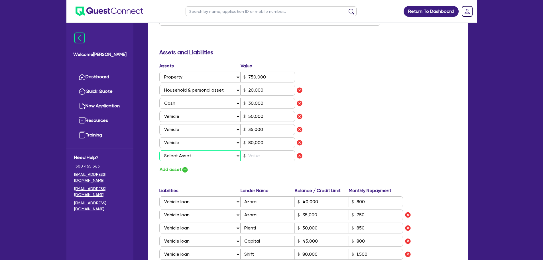
click at [186, 156] on select "Select Asset Cash Property Investment property Vehicle Truck Trailer Equipment …" at bounding box center [200, 155] width 82 height 11
click at [159, 150] on select "Select Asset Cash Property Investment property Vehicle Truck Trailer Equipment …" at bounding box center [200, 155] width 82 height 11
click at [193, 158] on select "Select Asset Cash Property Investment property Vehicle Truck Trailer Equipment …" at bounding box center [200, 155] width 82 height 11
click at [159, 150] on select "Select Asset Cash Property Investment property Vehicle Truck Trailer Equipment …" at bounding box center [200, 155] width 82 height 11
click at [266, 156] on input "text" at bounding box center [268, 155] width 54 height 11
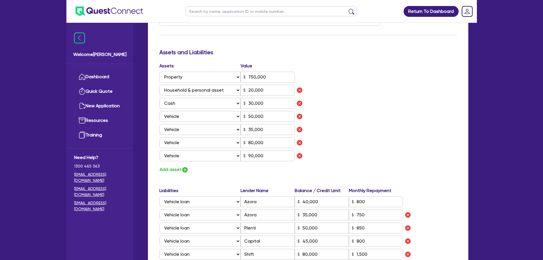
click at [370, 106] on div "Assets Value Select Asset Cash Property Investment property Vehicle Truck Trail…" at bounding box center [308, 117] width 306 height 111
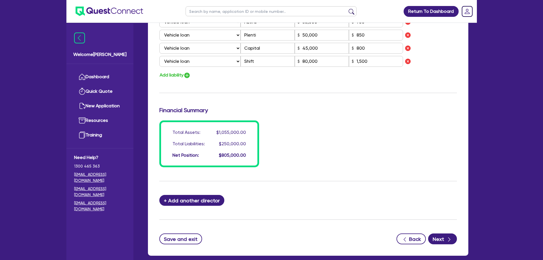
scroll to position [513, 0]
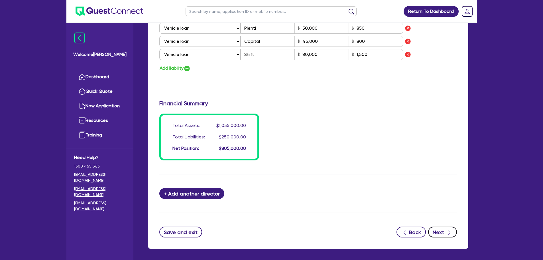
click at [441, 231] on button "Next" at bounding box center [442, 231] width 29 height 11
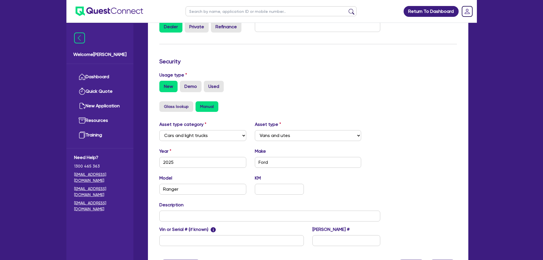
scroll to position [179, 0]
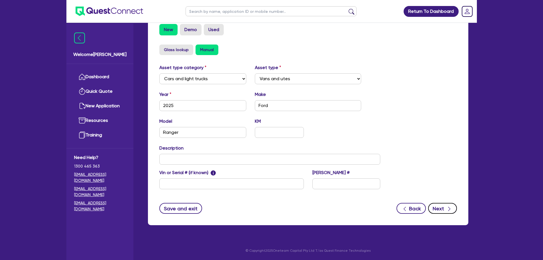
click at [446, 208] on icon "button" at bounding box center [449, 209] width 6 height 6
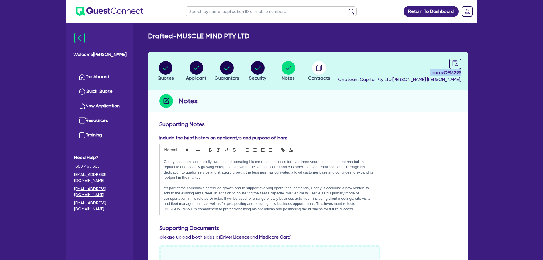
drag, startPoint x: 426, startPoint y: 73, endPoint x: 463, endPoint y: 75, distance: 37.9
click at [463, 75] on header "Quotes Applicant [GEOGRAPHIC_DATA] Security Notes Contracts Loan # QF15295 Onet…" at bounding box center [308, 71] width 320 height 38
copy span "Loan # QF15295"
click at [374, 134] on div "Include the brief history on applicant/s and purpose of loan: [PERSON_NAME] has…" at bounding box center [270, 174] width 230 height 81
click at [104, 77] on link "Dashboard" at bounding box center [100, 77] width 52 height 15
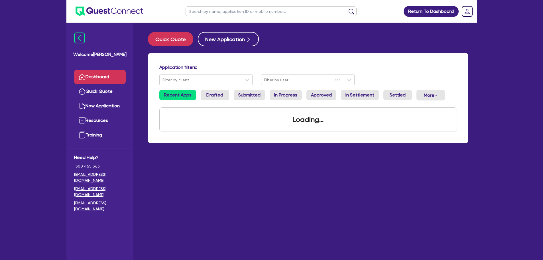
click at [203, 11] on input "text" at bounding box center [271, 11] width 171 height 10
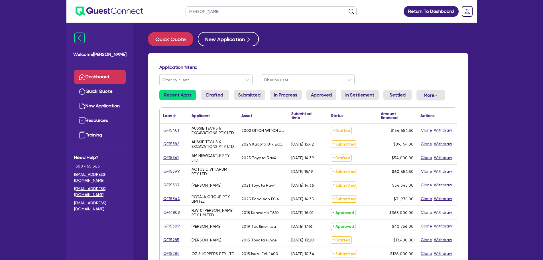
click at [347, 9] on button "submit" at bounding box center [351, 13] width 9 height 8
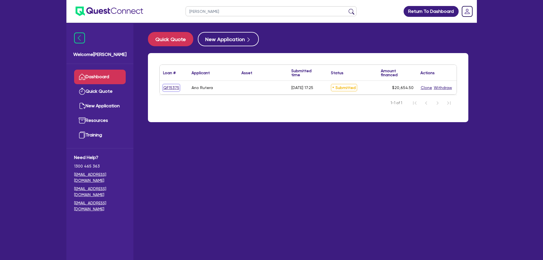
click at [170, 88] on link "QF15375" at bounding box center [171, 87] width 17 height 7
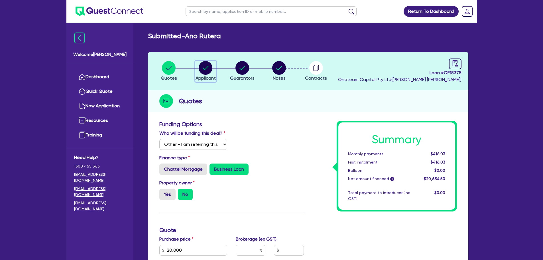
click at [199, 72] on div "button" at bounding box center [206, 68] width 20 height 14
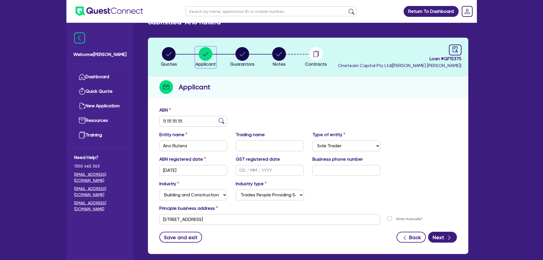
scroll to position [29, 0]
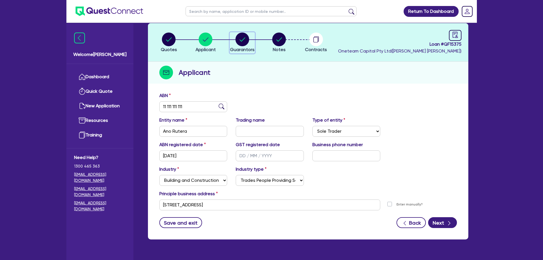
drag, startPoint x: 243, startPoint y: 42, endPoint x: 241, endPoint y: 45, distance: 3.7
click at [242, 42] on circle "button" at bounding box center [242, 39] width 14 height 14
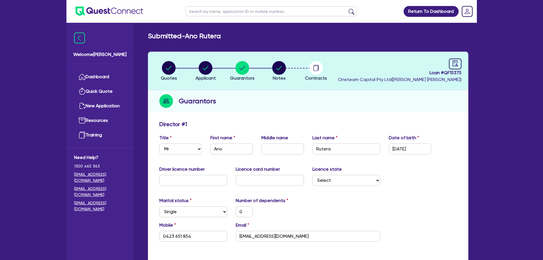
click at [222, 13] on input "text" at bounding box center [271, 11] width 171 height 10
click button "submit" at bounding box center [351, 13] width 9 height 8
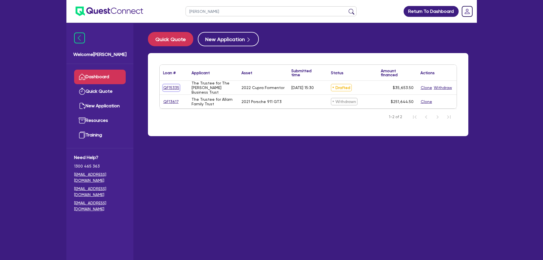
click at [174, 89] on link "QF15335" at bounding box center [171, 87] width 17 height 7
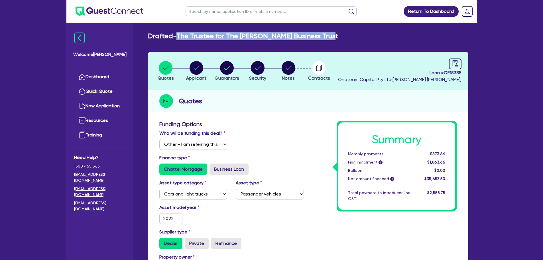
drag, startPoint x: 337, startPoint y: 38, endPoint x: 179, endPoint y: 38, distance: 157.6
click at [179, 38] on div "Drafted - The Trustee for The [PERSON_NAME] Business Trust" at bounding box center [308, 36] width 329 height 8
